Goal: Answer question/provide support

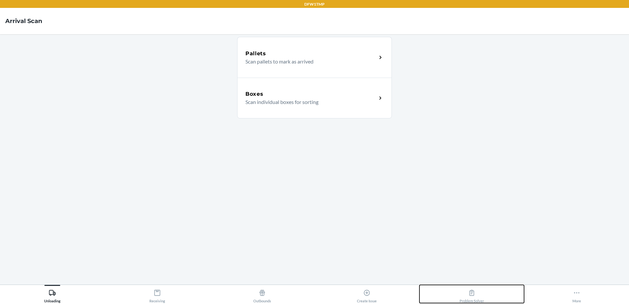
click at [474, 296] on div "Problem Solver" at bounding box center [471, 294] width 24 height 16
